Goal: Check status: Check status

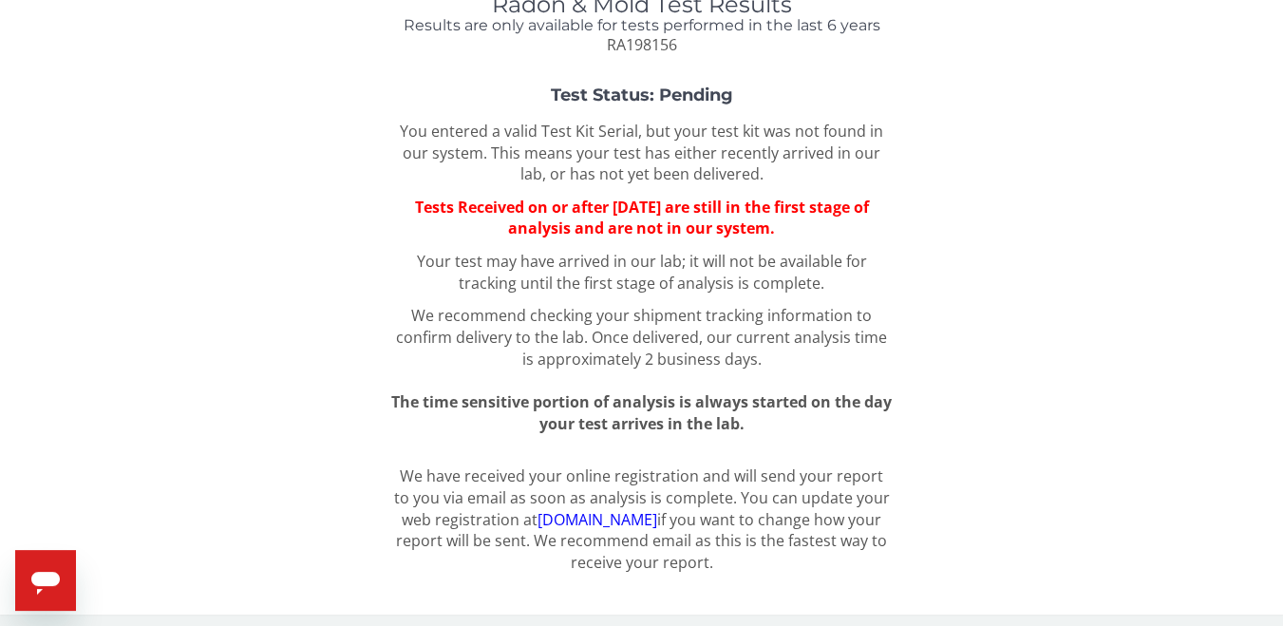
scroll to position [113, 0]
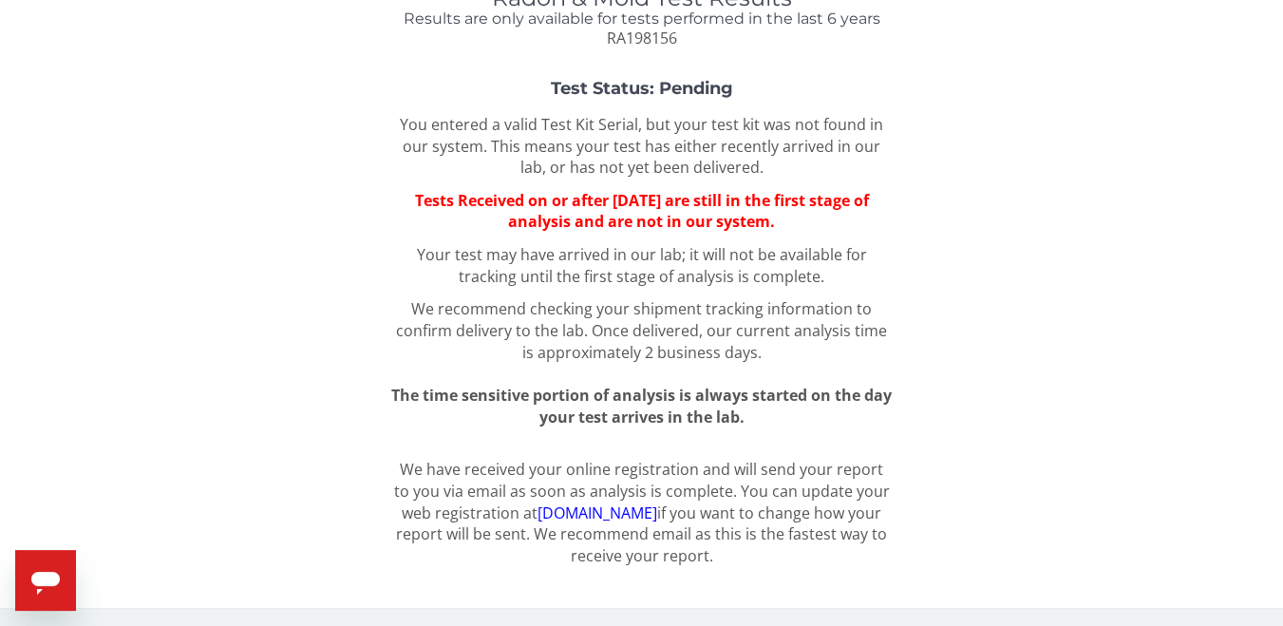
click at [605, 509] on link "[DOMAIN_NAME]" at bounding box center [597, 512] width 120 height 21
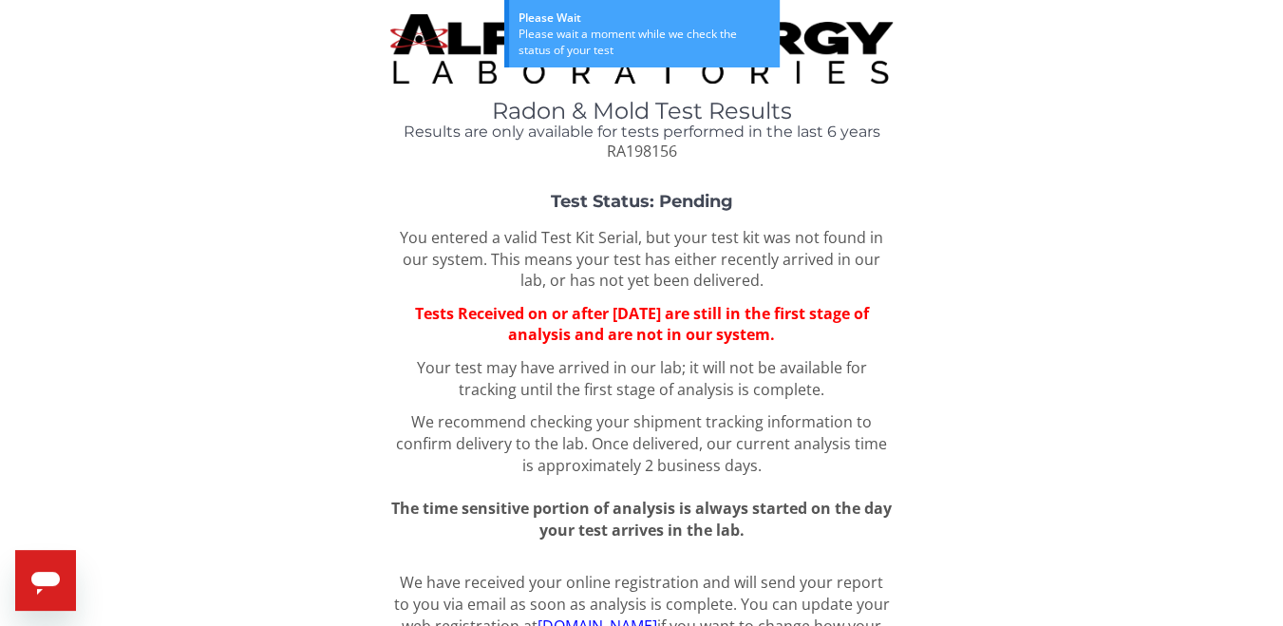
click at [648, 146] on span "RA198156" at bounding box center [641, 151] width 70 height 21
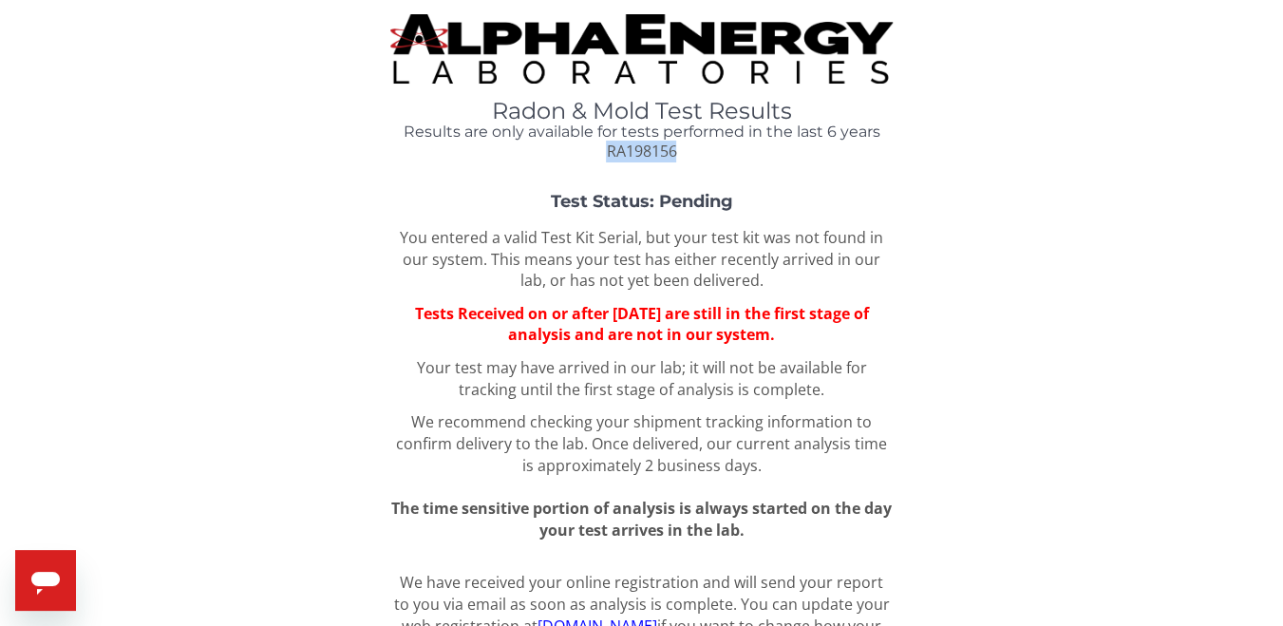
copy span "RA198156"
